Goal: Understand process/instructions

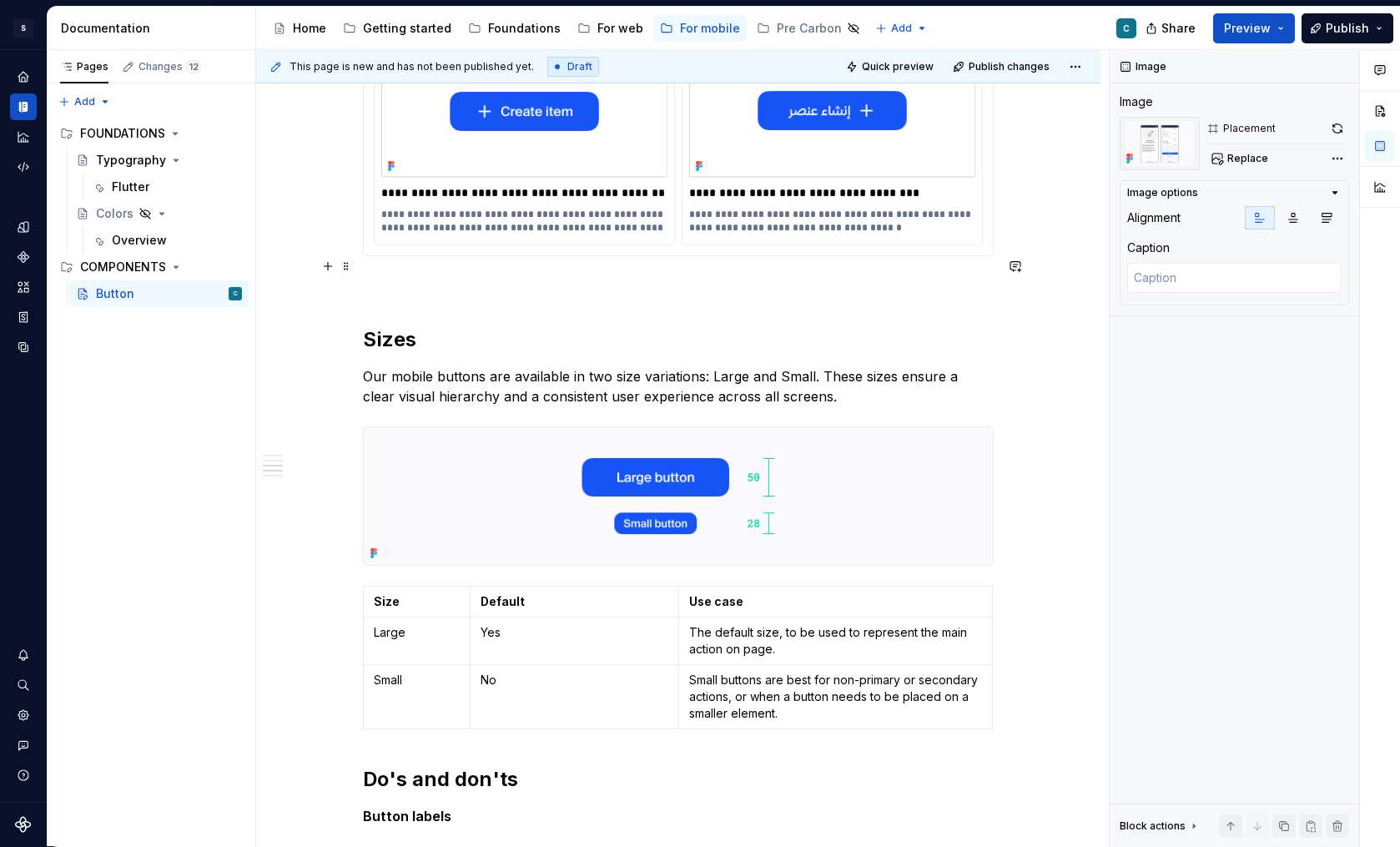
scroll to position [1488, 0]
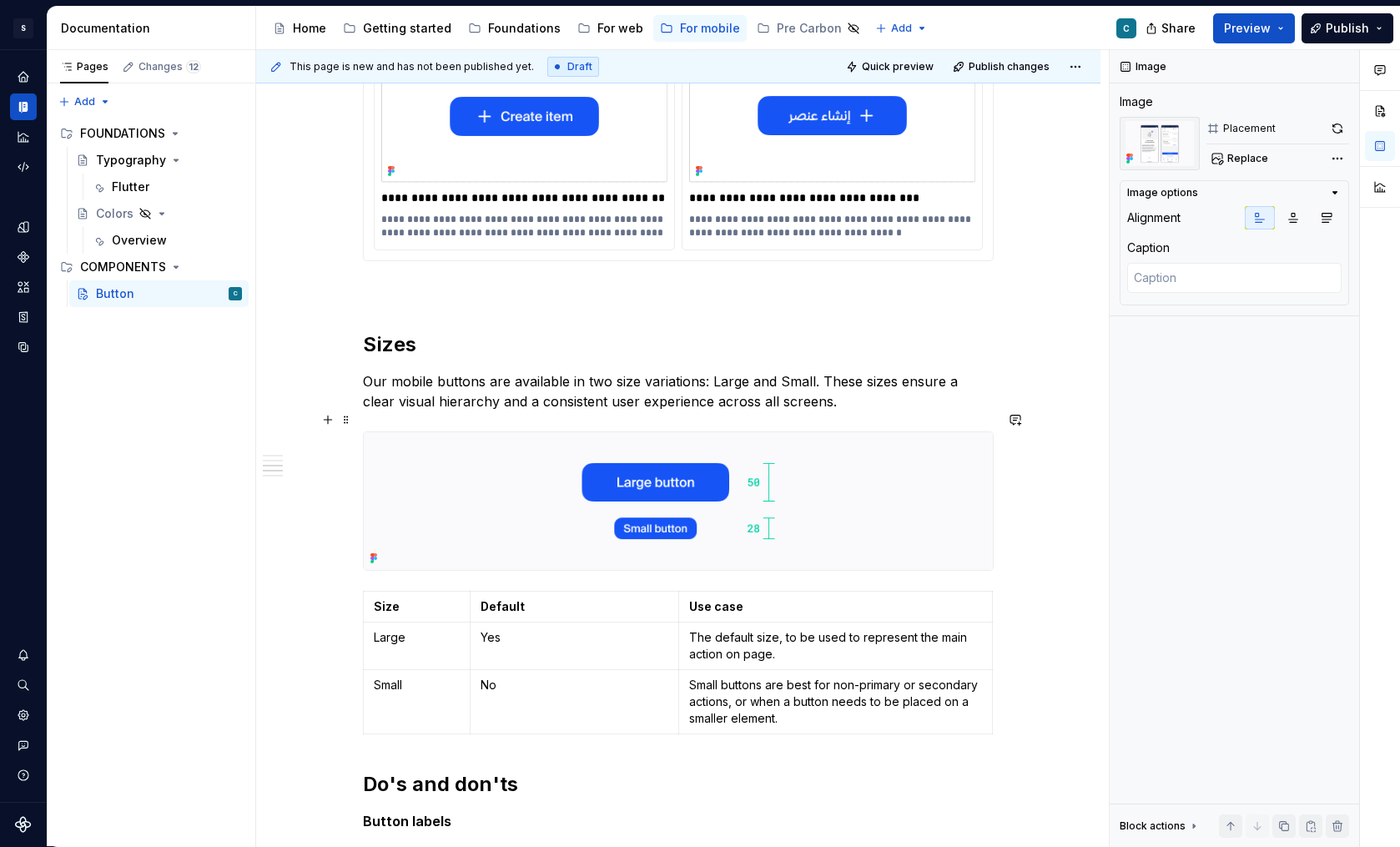
click at [833, 479] on img at bounding box center [678, 501] width 629 height 138
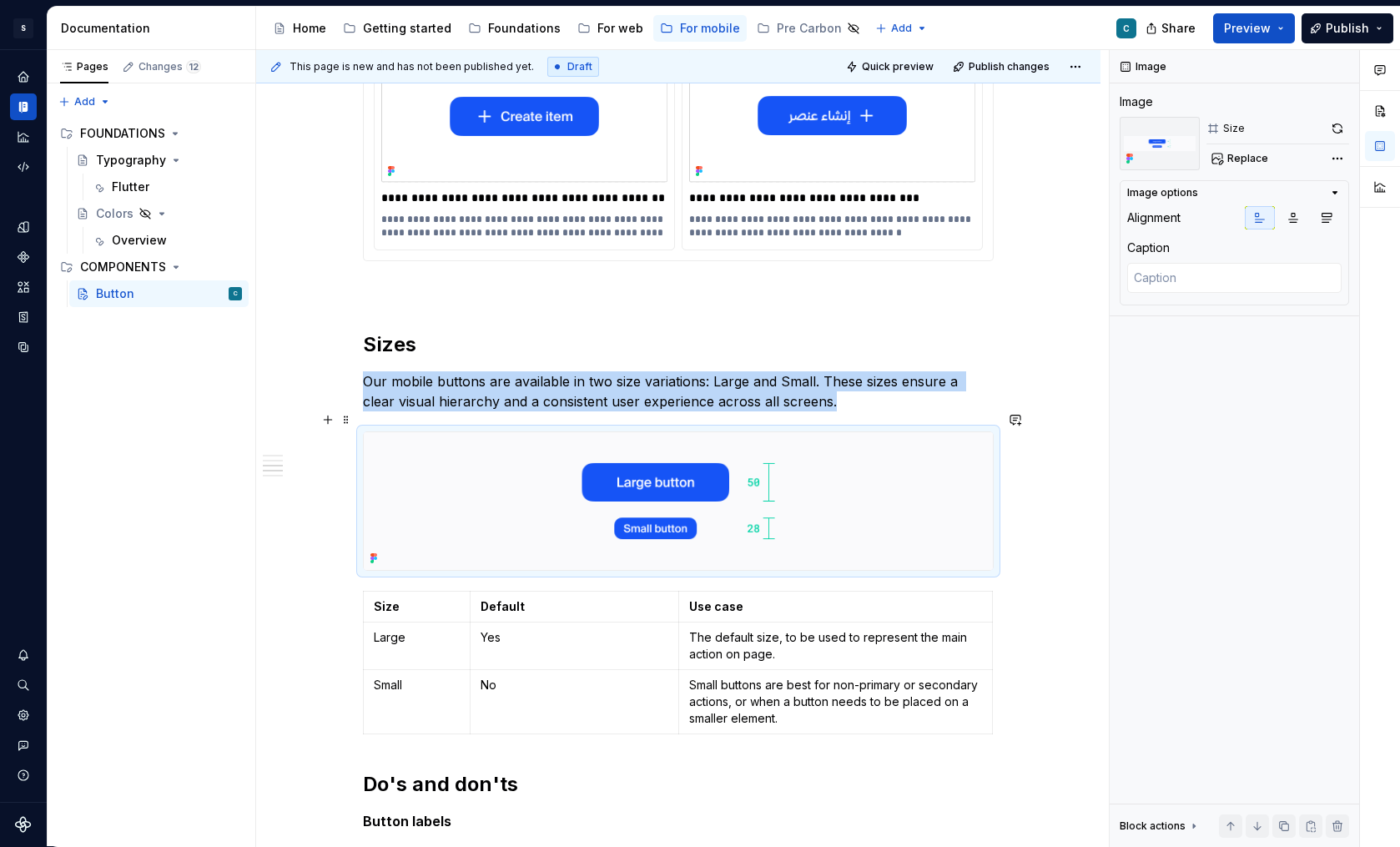
click at [833, 479] on img at bounding box center [678, 501] width 629 height 138
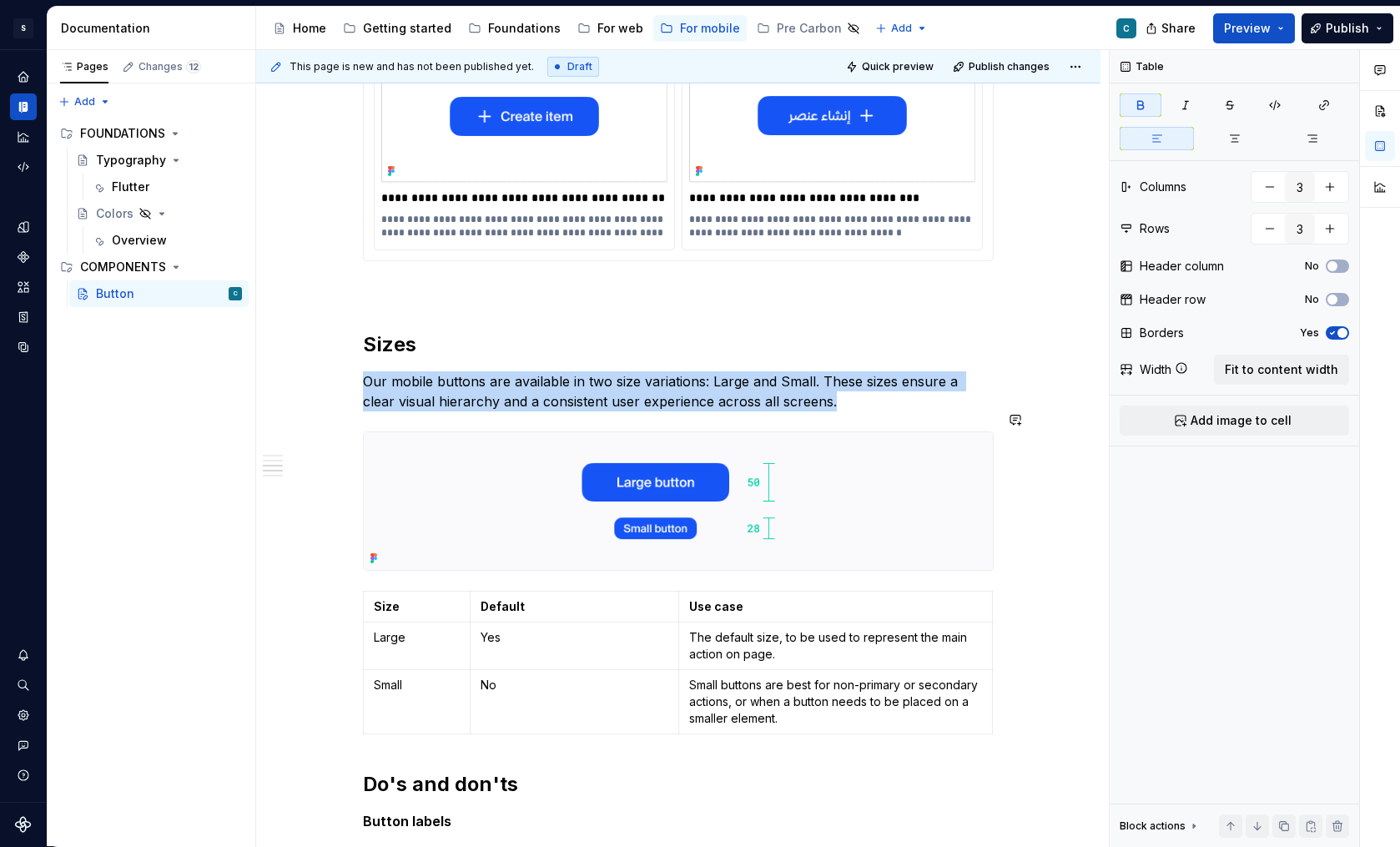
click at [1050, 565] on div "Buttons communicate calls to action to the user and allow users to interact wit…" at bounding box center [678, 707] width 844 height 3740
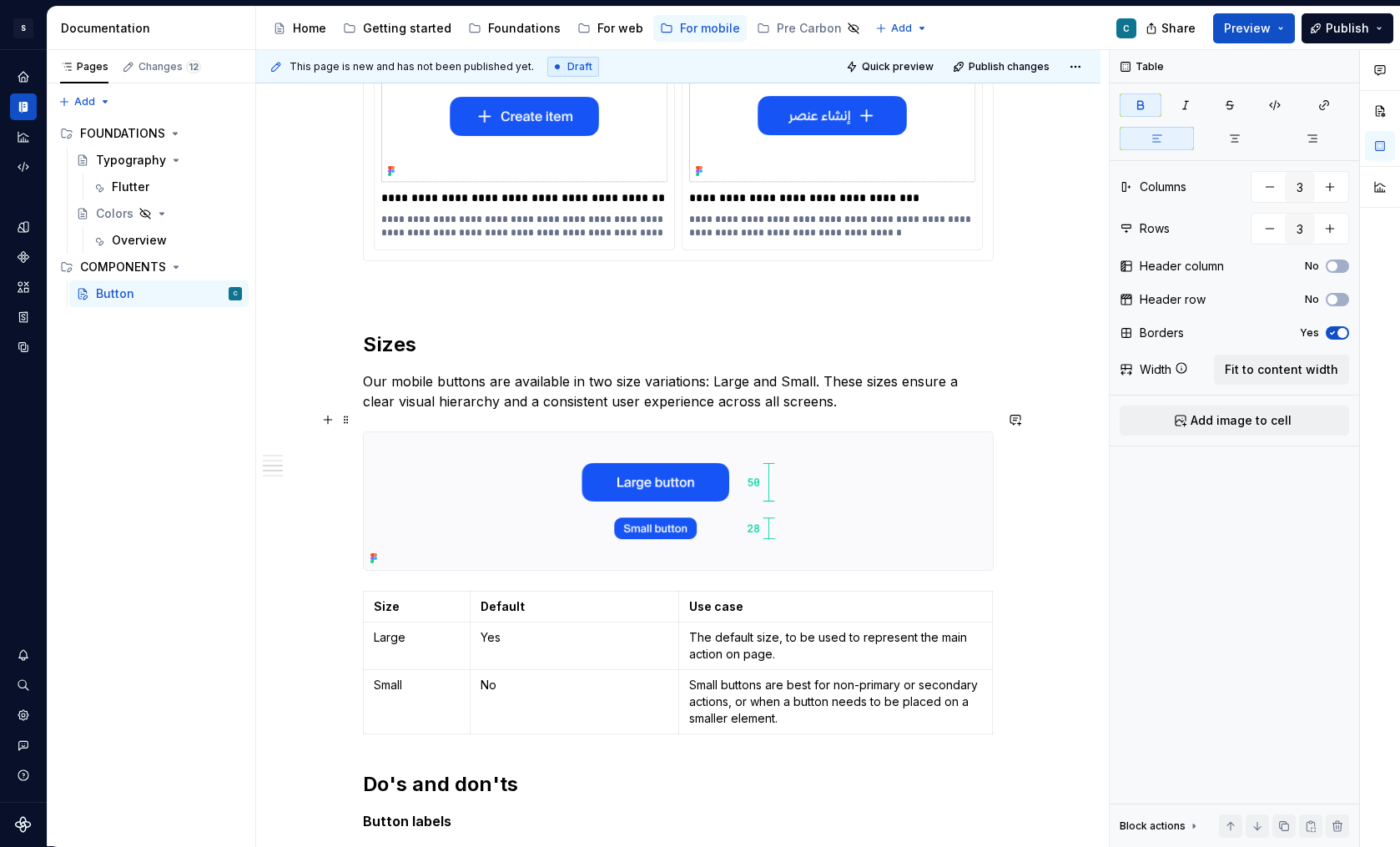
click at [909, 472] on img at bounding box center [678, 501] width 629 height 138
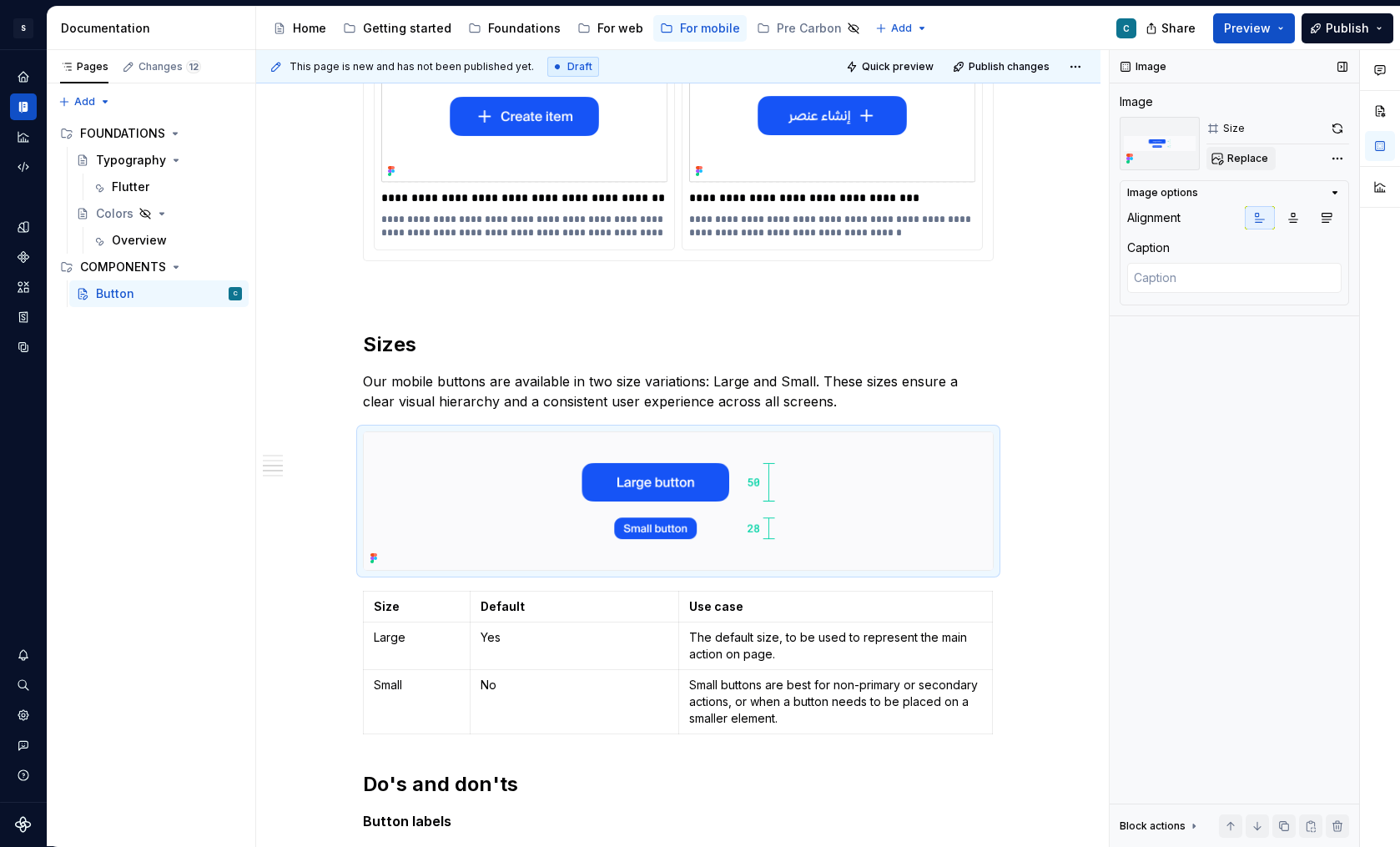
click at [1254, 156] on span "Replace" at bounding box center [1247, 159] width 41 height 14
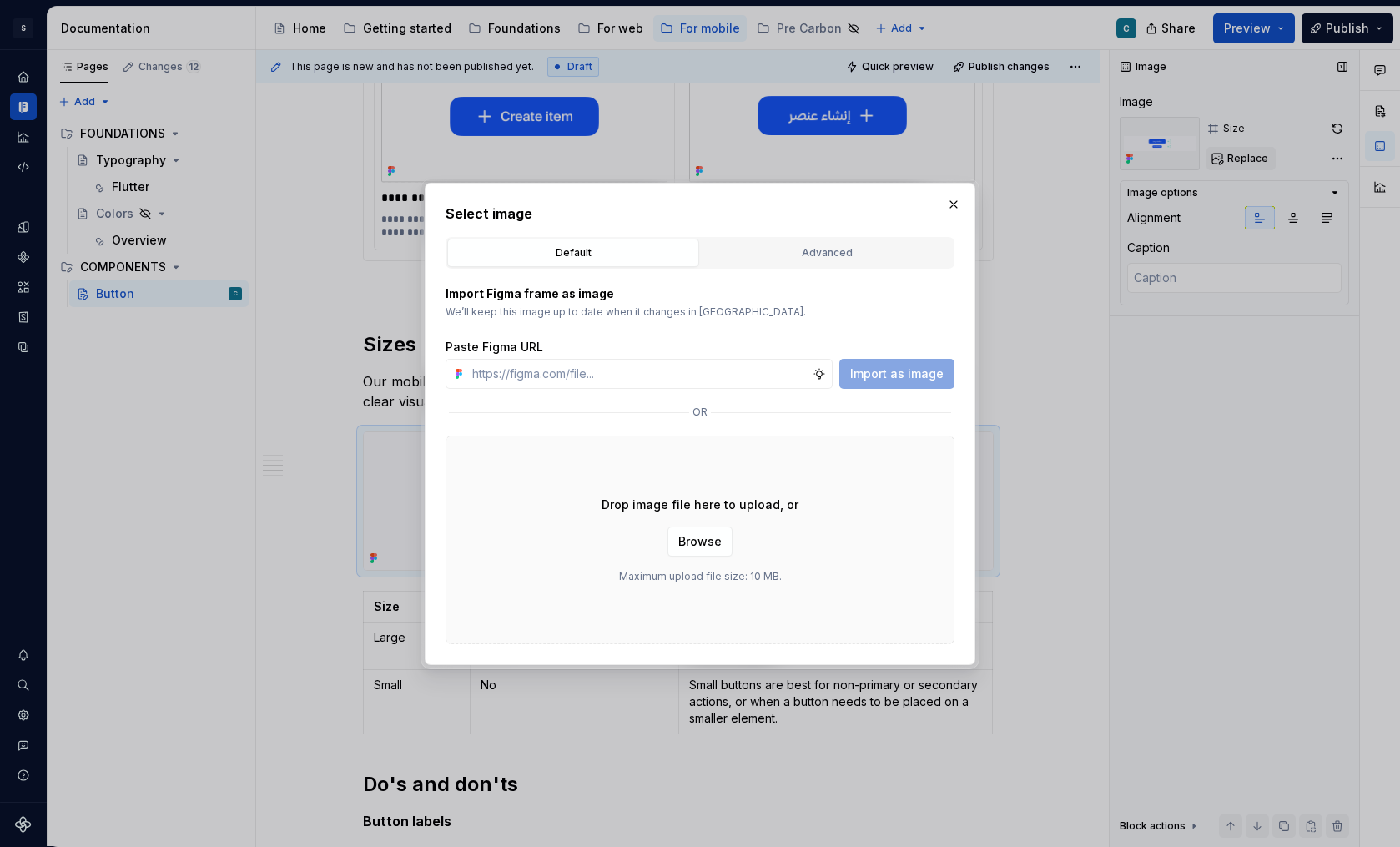
type textarea "*"
type input "[URL][DOMAIN_NAME][PHONE_NUMBER]"
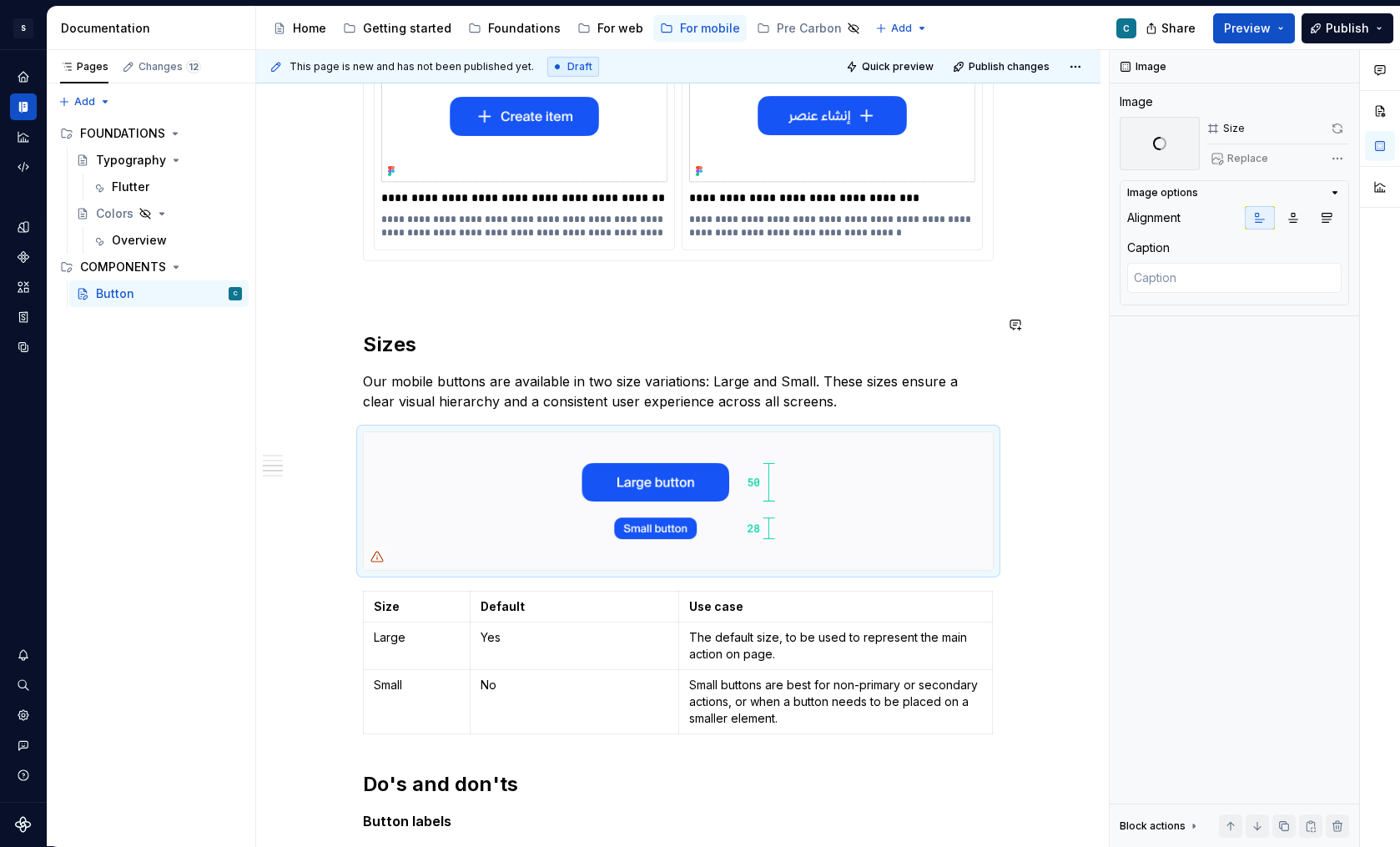
click at [565, 289] on div "Buttons communicate calls to action to the user and allow users to interact wit…" at bounding box center [678, 589] width 630 height 3426
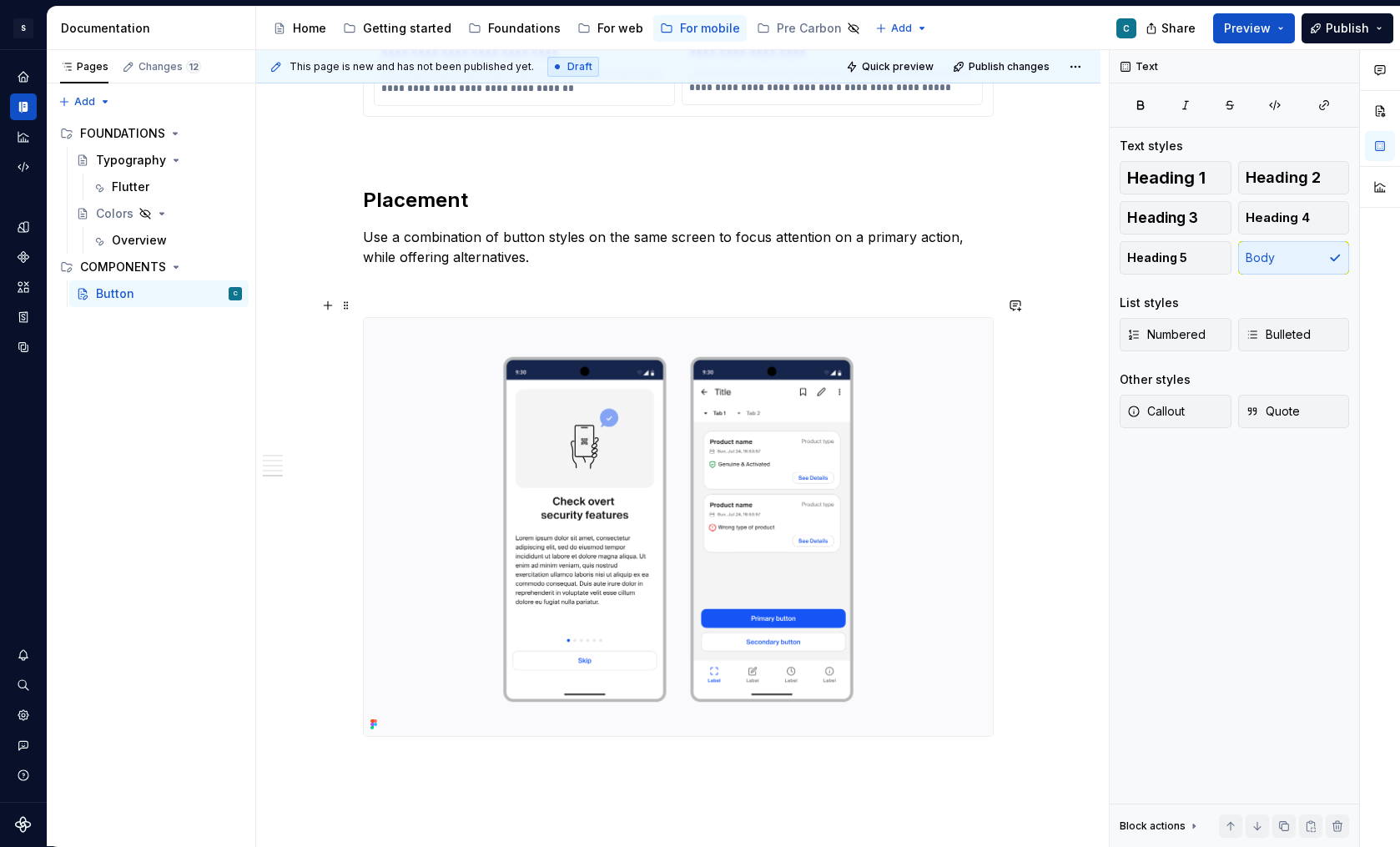
scroll to position [3010, 0]
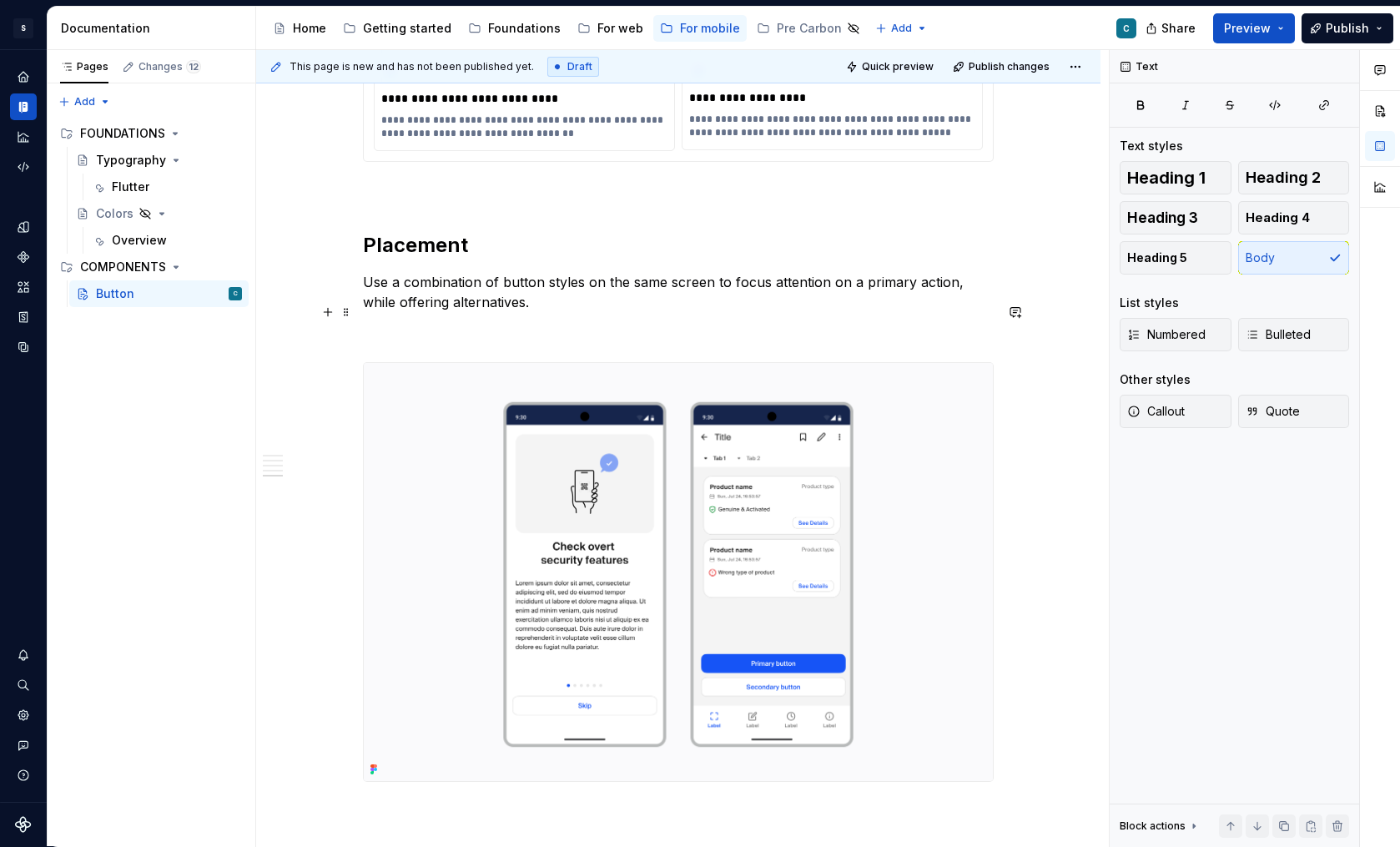
click at [347, 313] on span at bounding box center [346, 312] width 14 height 23
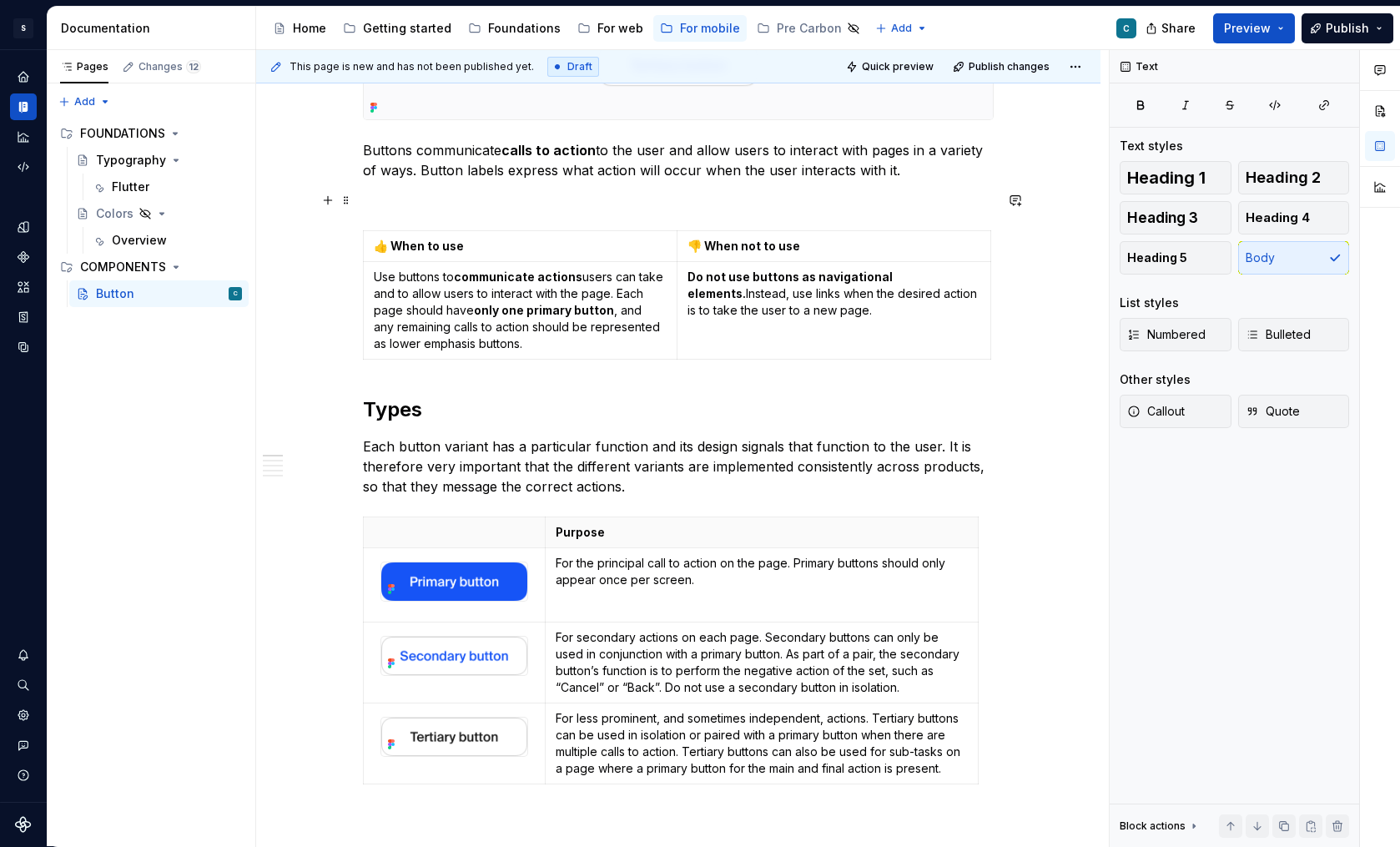
scroll to position [629, 0]
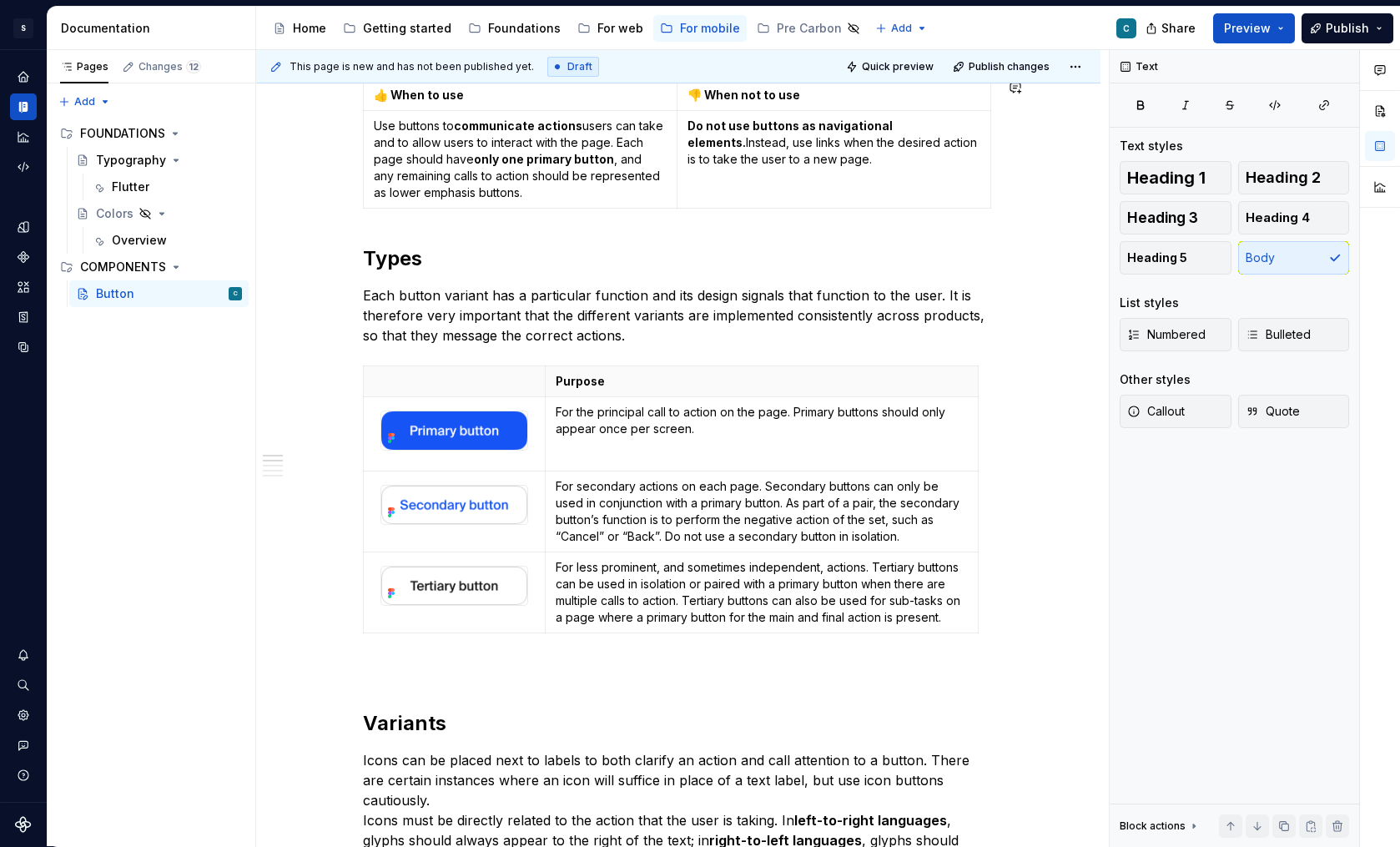
type textarea "*"
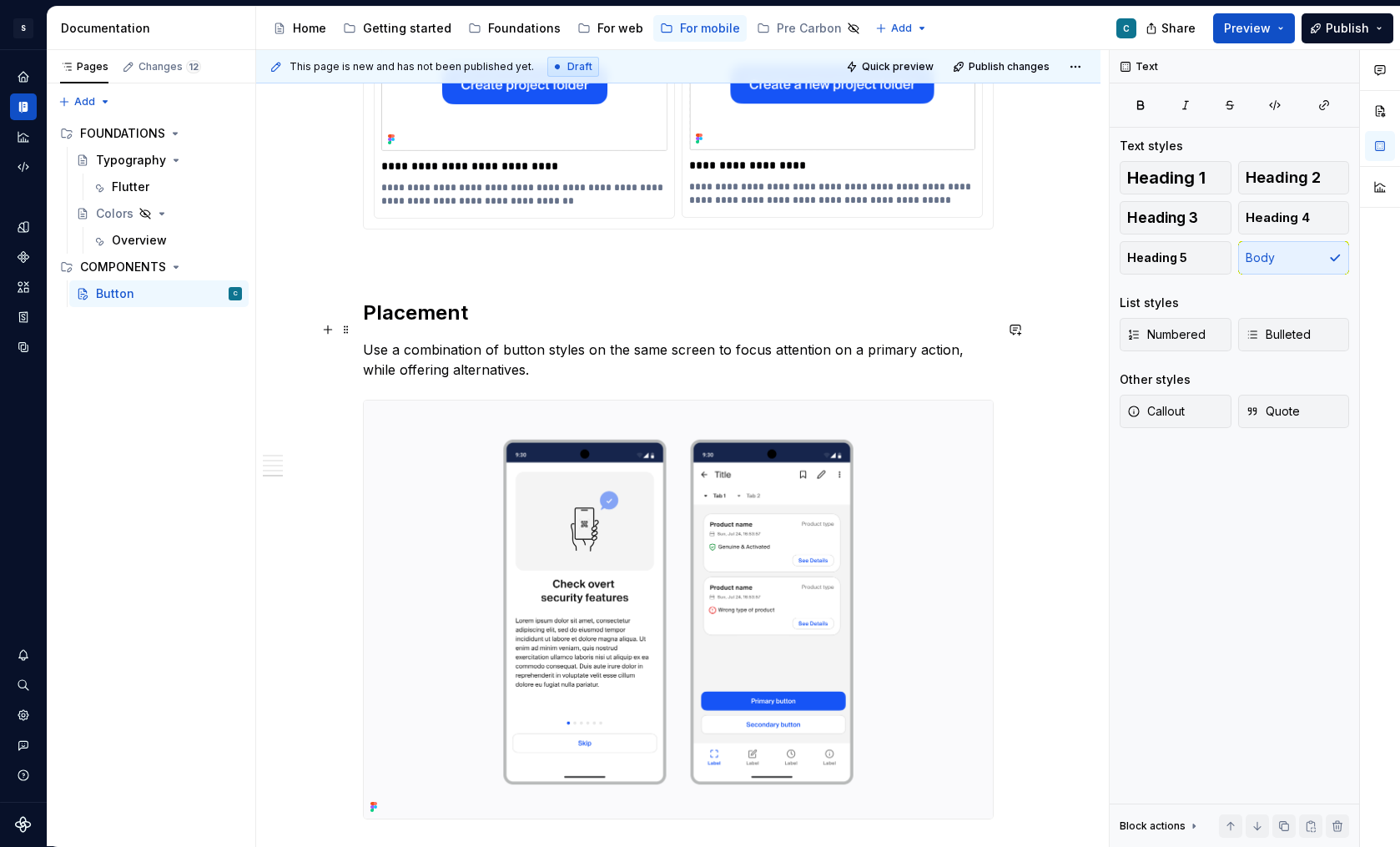
scroll to position [3070, 0]
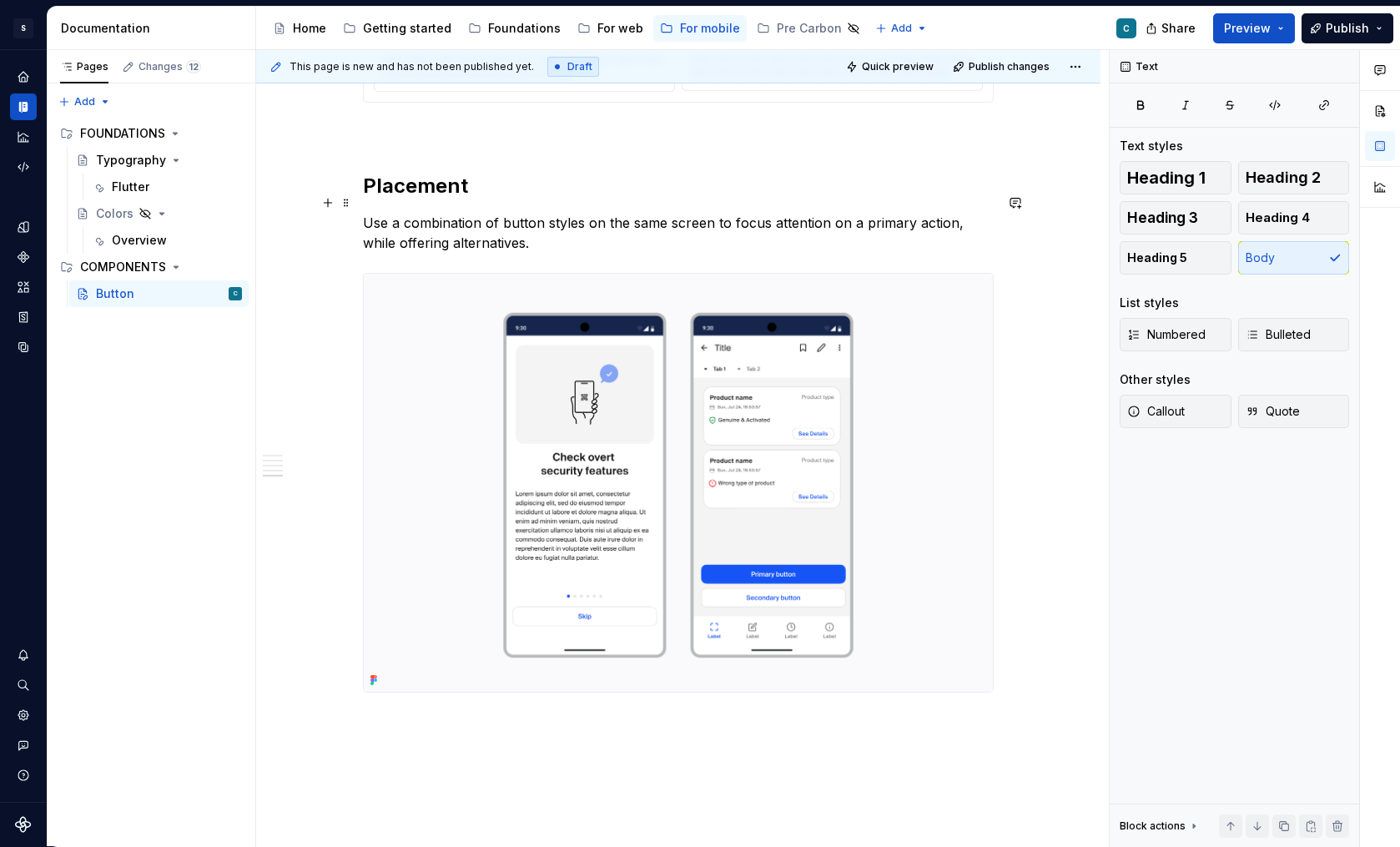
click at [571, 213] on p "Use a combination of button styles on the same screen to focus attention on a p…" at bounding box center [678, 233] width 630 height 40
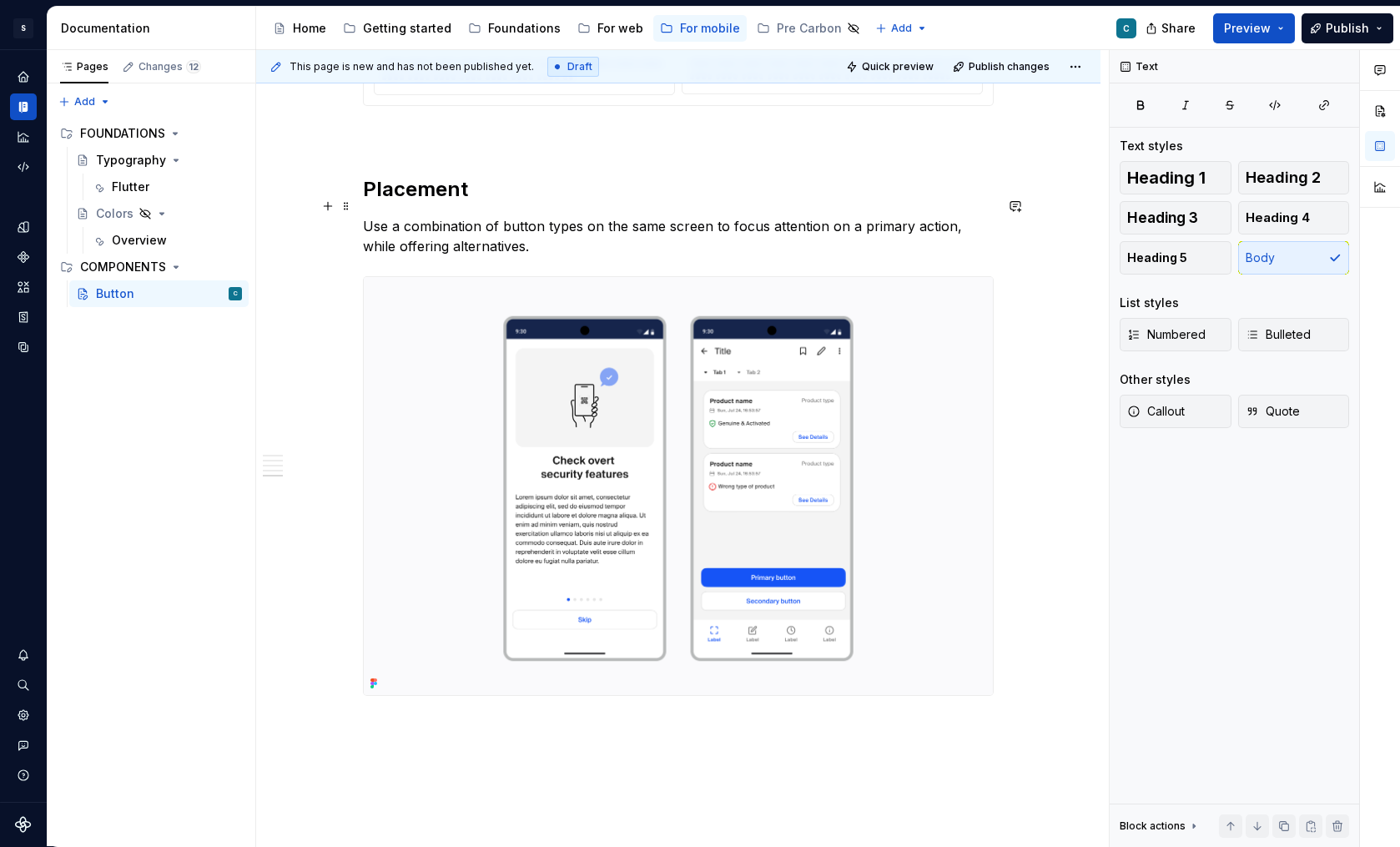
scroll to position [3065, 0]
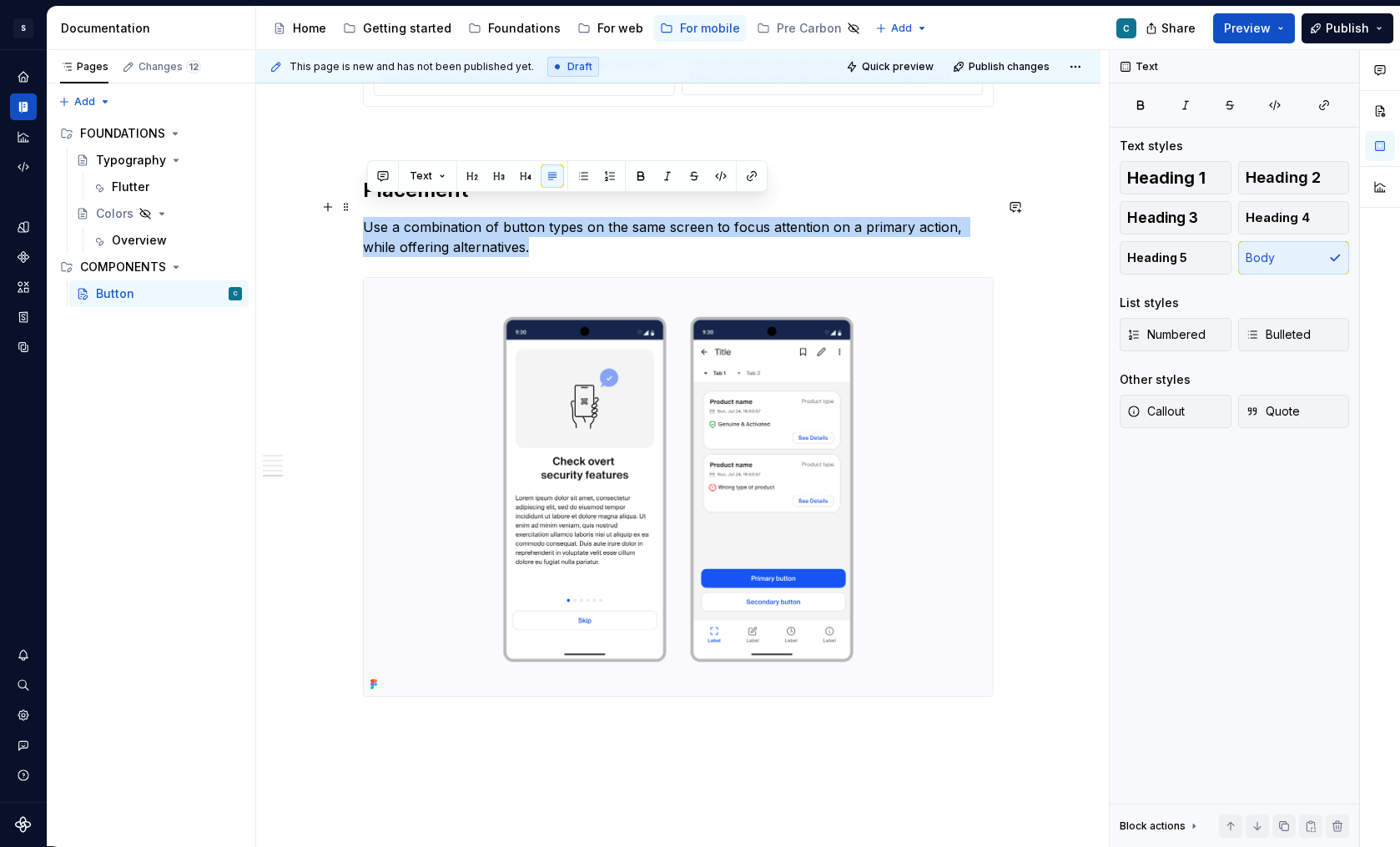
drag, startPoint x: 500, startPoint y: 227, endPoint x: 368, endPoint y: 201, distance: 134.5
click at [368, 217] on p "Use a combination of button types on the same screen to focus attention on a pr…" at bounding box center [678, 237] width 630 height 40
copy p "Use a combination of button types on the same screen to focus attention on a pr…"
click at [545, 236] on p "Use a combination of button types on the same screen to focus attention on a pr…" at bounding box center [678, 237] width 630 height 40
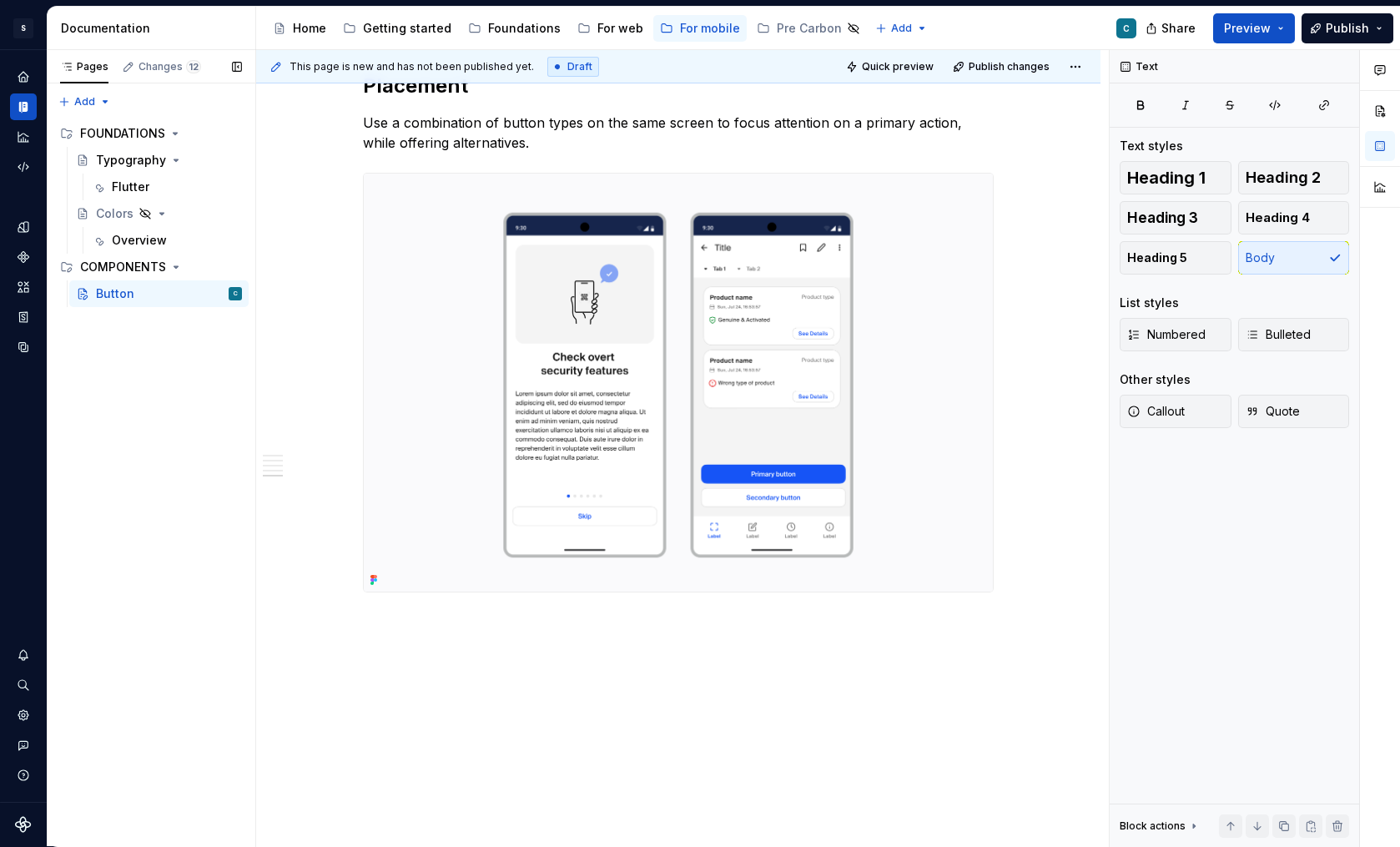
scroll to position [3147, 0]
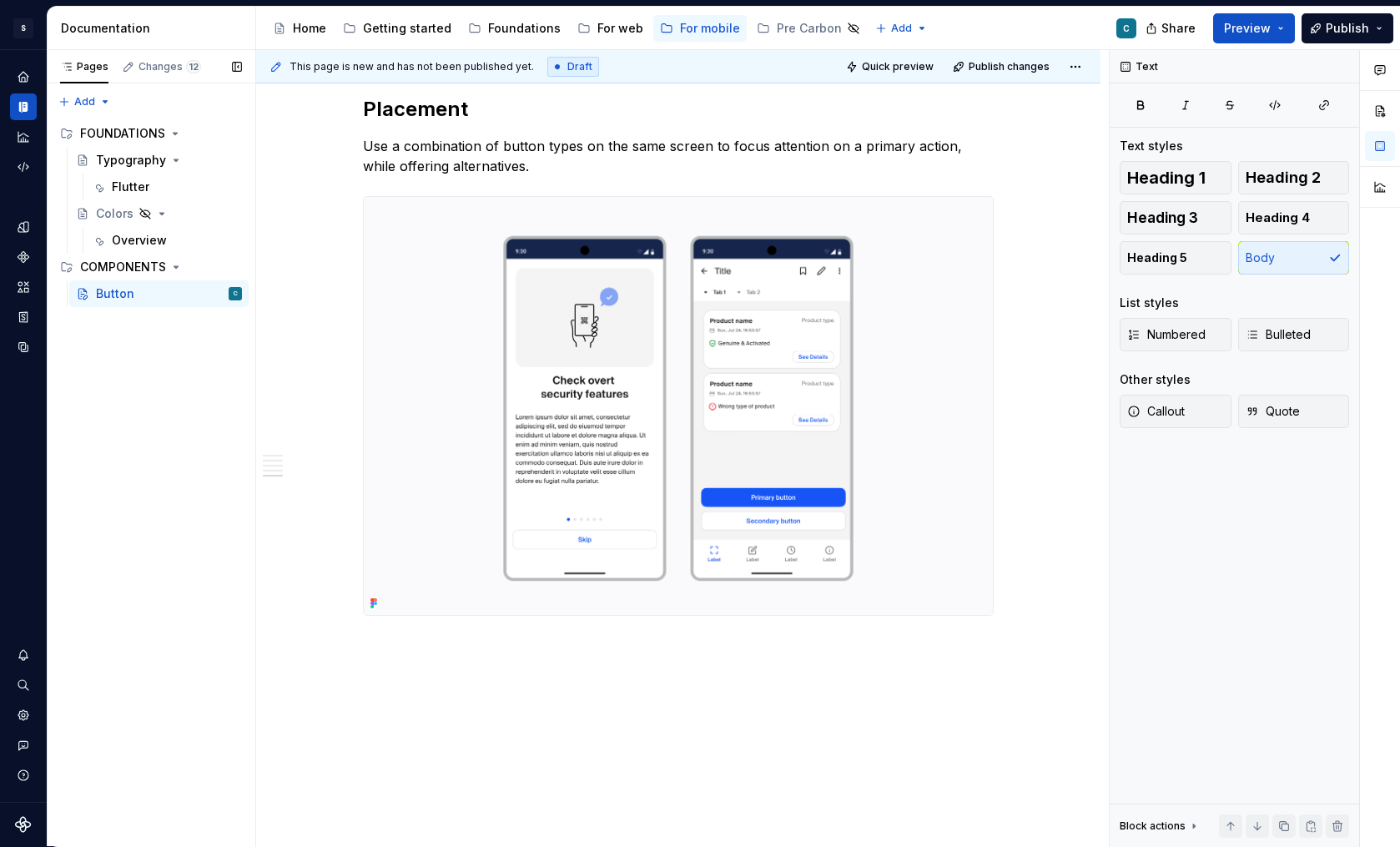
type textarea "*"
